Goal: Task Accomplishment & Management: Use online tool/utility

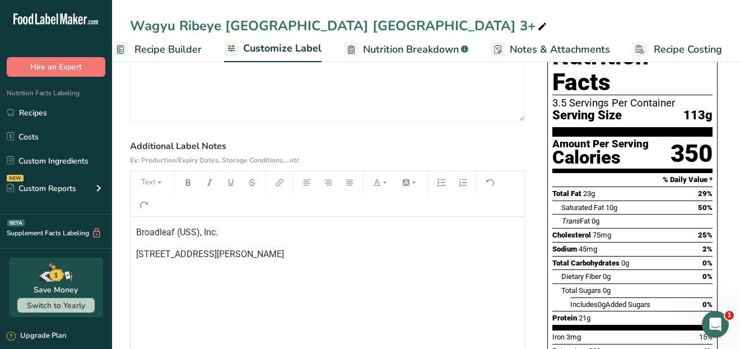
scroll to position [112, 0]
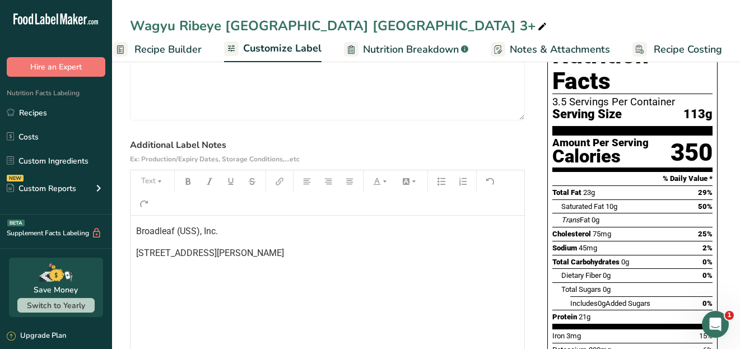
click at [136, 230] on span "Broadleaf (USS), Inc." at bounding box center [177, 231] width 82 height 11
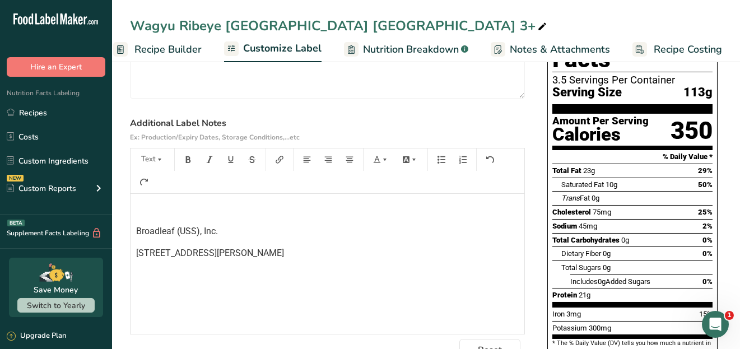
scroll to position [156, 0]
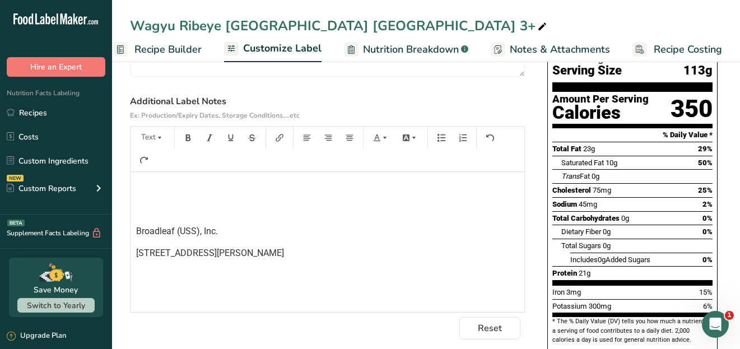
click at [149, 181] on div "﻿ ﻿ Broadleaf (USS), Inc. [STREET_ADDRESS][PERSON_NAME]" at bounding box center [327, 242] width 394 height 140
click at [149, 202] on div "Pasture-raised, free of hormones and antibiotics ﻿ Broadleaf (USS), Inc. [STREE…" at bounding box center [327, 242] width 394 height 140
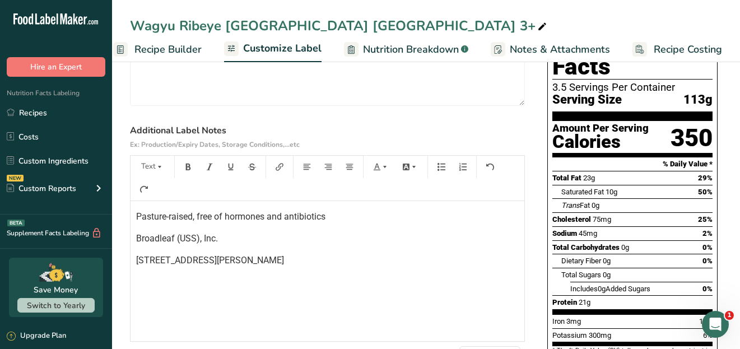
scroll to position [0, 0]
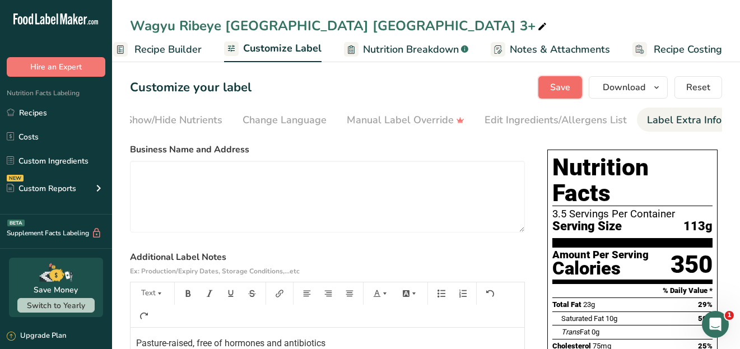
click at [564, 91] on span "Save" at bounding box center [560, 87] width 20 height 13
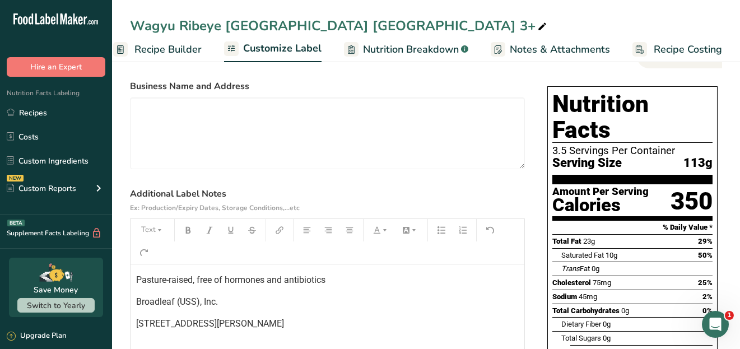
scroll to position [56, 0]
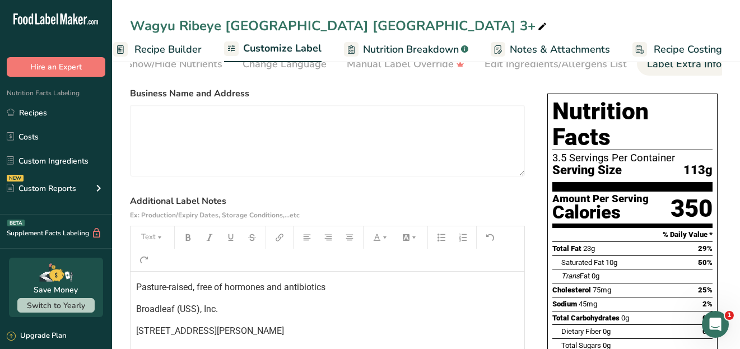
click at [193, 291] on span "Pasture-raised, free of hormones and antibiotics" at bounding box center [230, 287] width 189 height 11
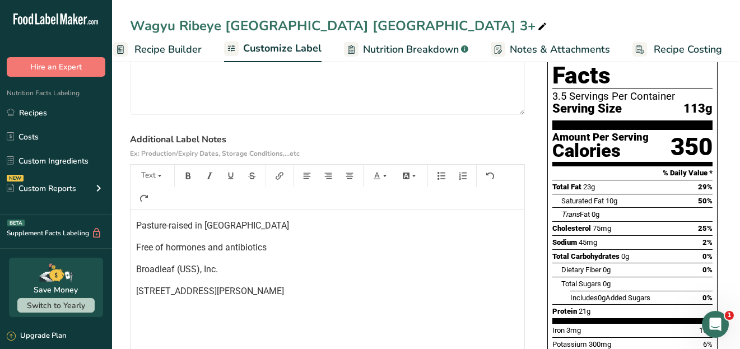
scroll to position [134, 0]
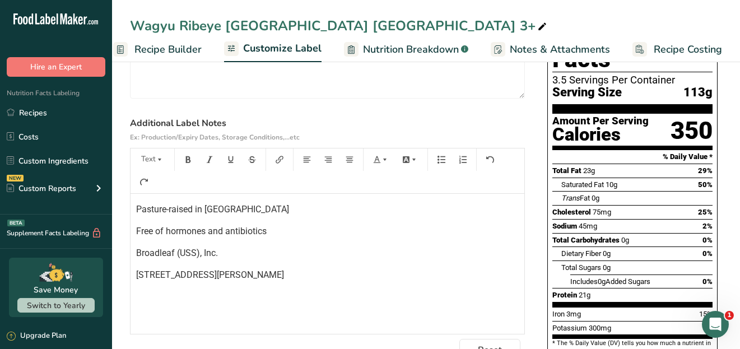
click at [138, 212] on span "Pasture-raised in [GEOGRAPHIC_DATA]" at bounding box center [212, 209] width 153 height 11
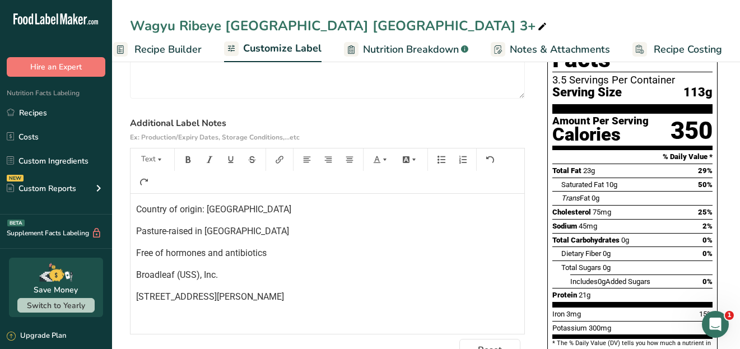
click at [192, 235] on span "Pasture-raised in [GEOGRAPHIC_DATA]" at bounding box center [212, 231] width 153 height 11
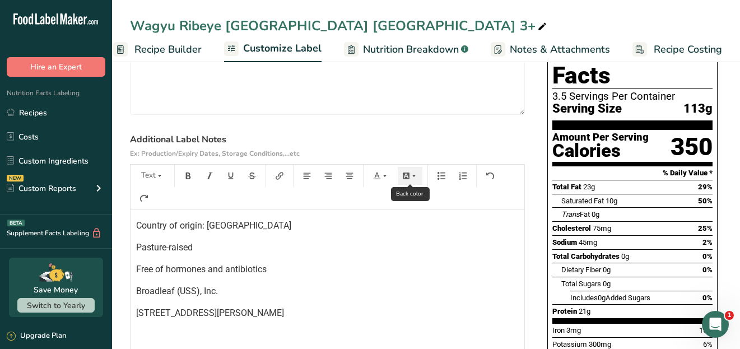
scroll to position [0, 0]
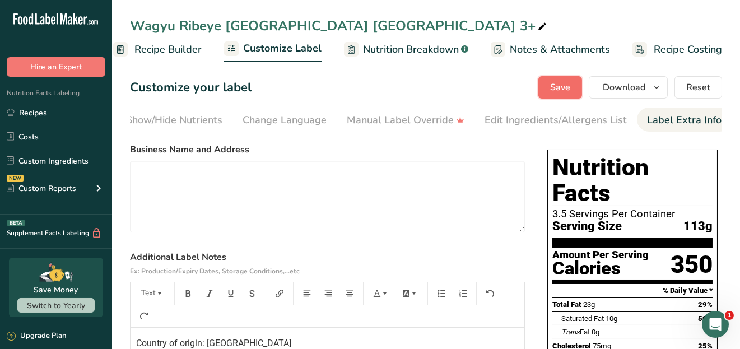
click at [562, 84] on span "Save" at bounding box center [560, 87] width 20 height 13
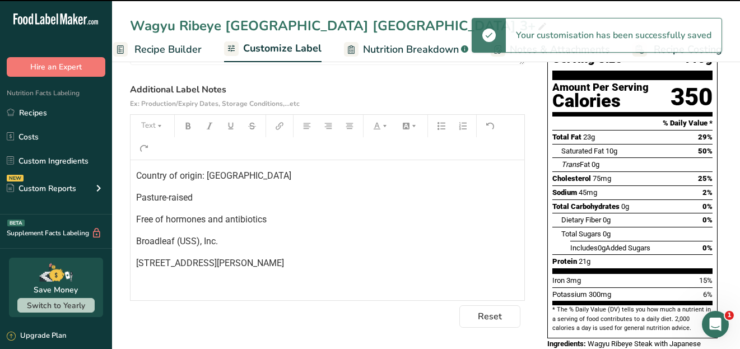
scroll to position [255, 0]
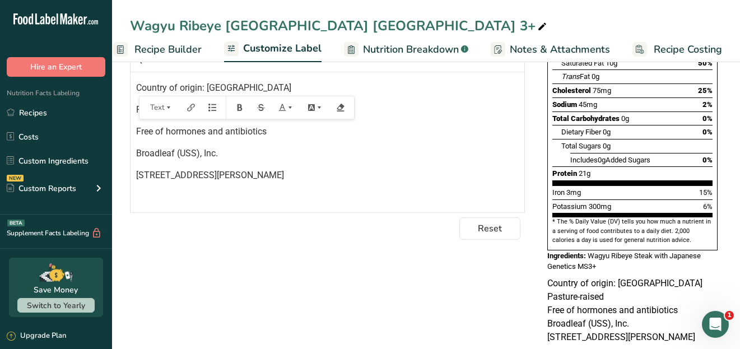
drag, startPoint x: 254, startPoint y: 175, endPoint x: 137, endPoint y: 91, distance: 144.8
click at [137, 91] on div "Country of origin: [GEOGRAPHIC_DATA] Pasture-raised Free of hormones and antibi…" at bounding box center [327, 142] width 394 height 140
click at [345, 155] on p "Broadleaf (USS), Inc." at bounding box center [327, 153] width 382 height 13
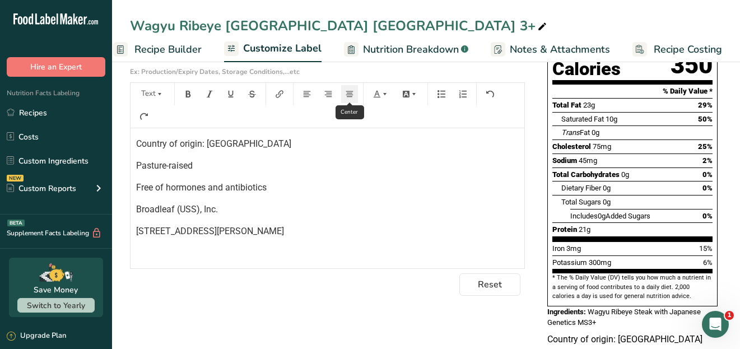
click at [350, 97] on icon "button" at bounding box center [349, 94] width 7 height 6
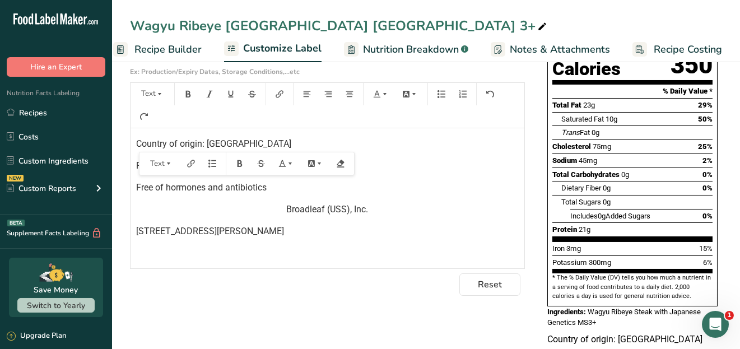
drag, startPoint x: 264, startPoint y: 228, endPoint x: 137, endPoint y: 141, distance: 154.4
click at [137, 141] on div "Country of origin: [GEOGRAPHIC_DATA] Pasture-raised Free of hormones and antibi…" at bounding box center [327, 198] width 394 height 140
click at [347, 95] on icon "button" at bounding box center [349, 94] width 8 height 8
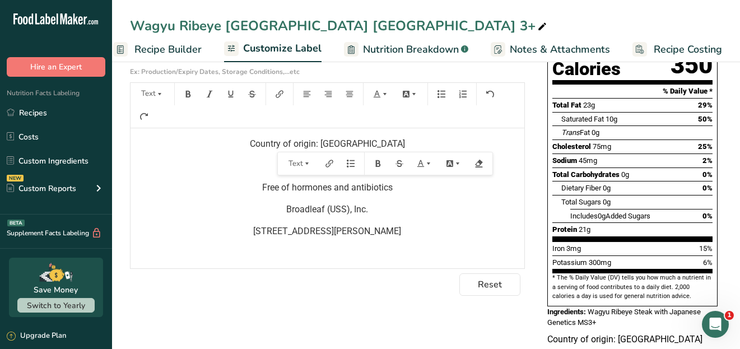
click at [415, 190] on p "Free of hormones and antibiotics" at bounding box center [327, 187] width 382 height 13
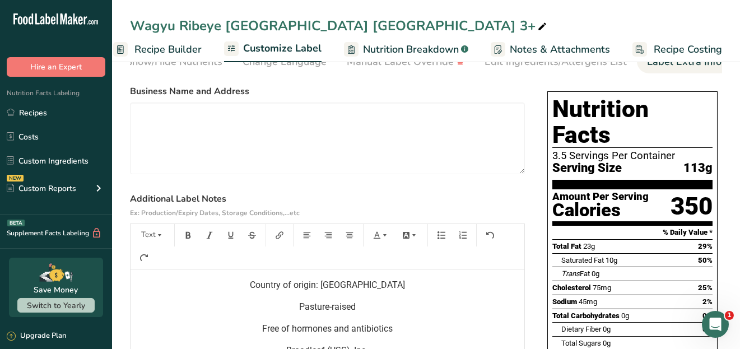
scroll to position [0, 0]
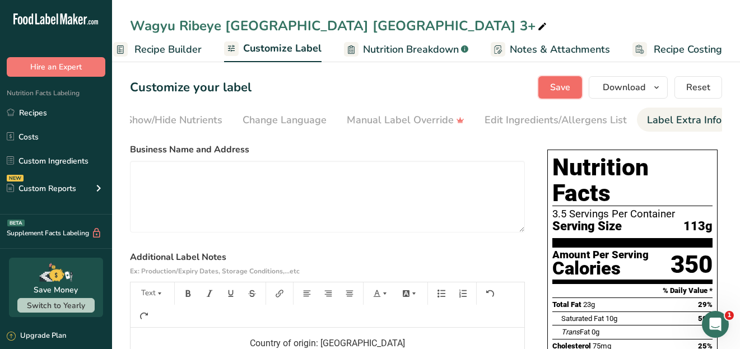
click at [570, 88] on span "Save" at bounding box center [560, 87] width 20 height 13
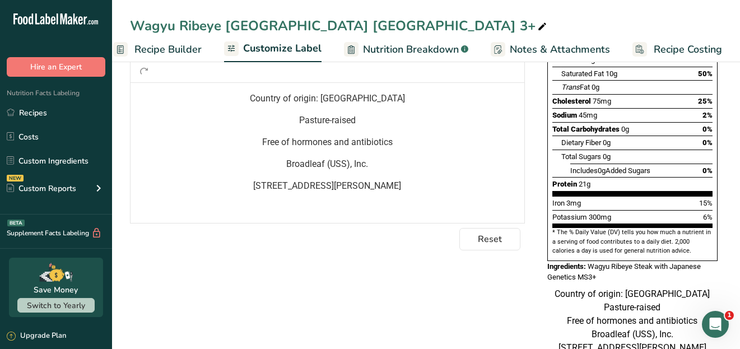
scroll to position [255, 0]
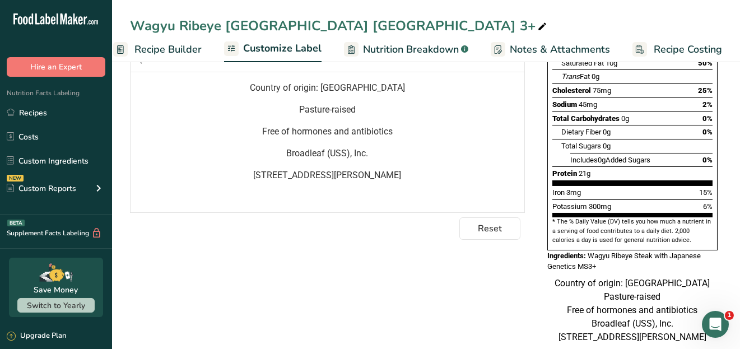
click at [399, 134] on p "Free of hormones and antibiotics" at bounding box center [327, 131] width 382 height 13
drag, startPoint x: 406, startPoint y: 181, endPoint x: 261, endPoint y: 166, distance: 146.4
click at [261, 166] on div "Country of origin: [GEOGRAPHIC_DATA] Pasture-raised Free of hormones and antibi…" at bounding box center [327, 142] width 394 height 140
click at [401, 130] on p "Free of hormones and antibiotics" at bounding box center [327, 131] width 382 height 13
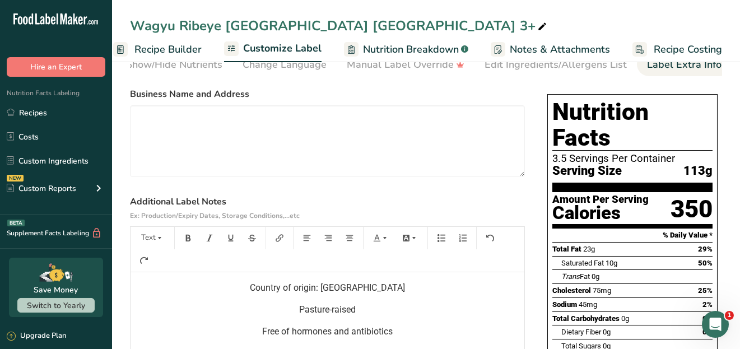
scroll to position [0, 0]
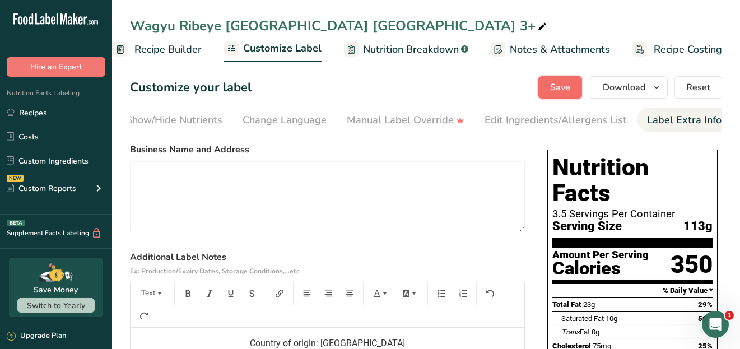
click at [564, 92] on span "Save" at bounding box center [560, 87] width 20 height 13
click at [568, 89] on span "Save" at bounding box center [560, 87] width 20 height 13
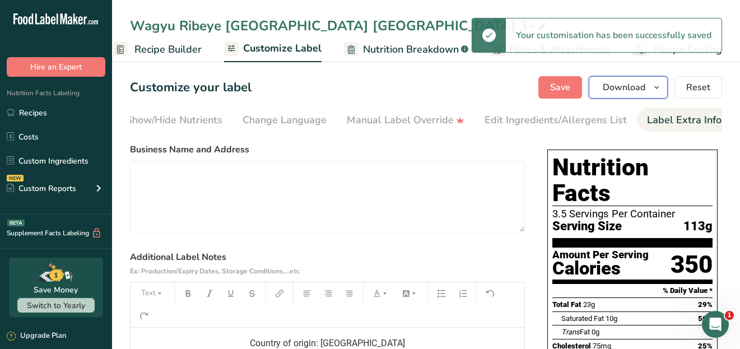
click at [655, 87] on icon "button" at bounding box center [656, 88] width 9 height 14
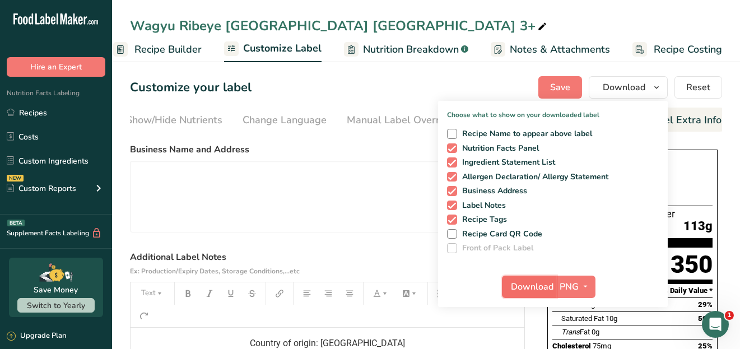
click at [537, 282] on span "Download" at bounding box center [532, 286] width 43 height 13
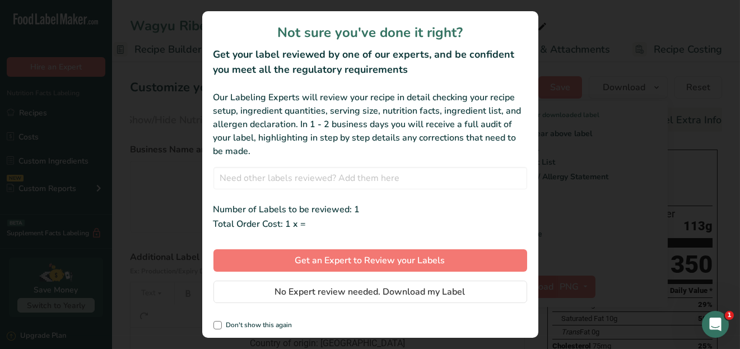
scroll to position [0, 113]
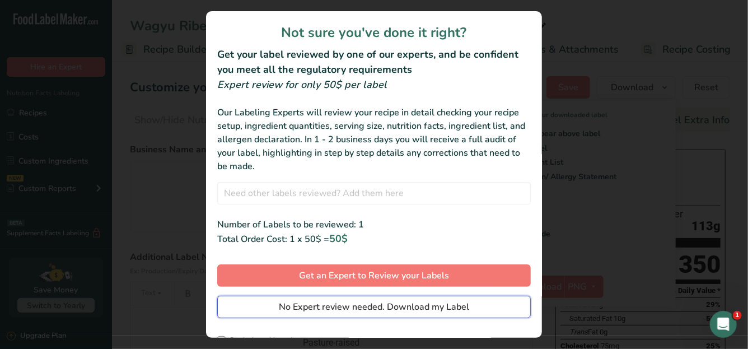
click at [357, 307] on span "No Expert review needed. Download my Label" at bounding box center [374, 306] width 190 height 13
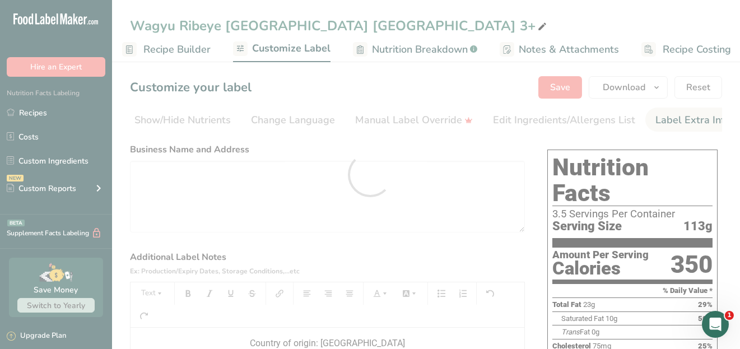
scroll to position [0, 0]
